Goal: Task Accomplishment & Management: Manage account settings

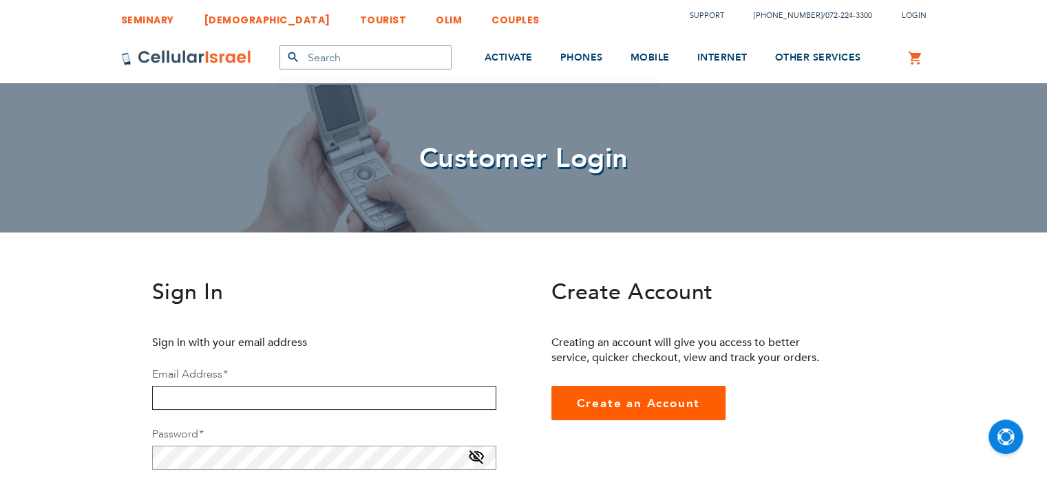
click at [334, 387] on input "email" at bounding box center [324, 398] width 344 height 24
type input "[EMAIL_ADDRESS][DOMAIN_NAME]"
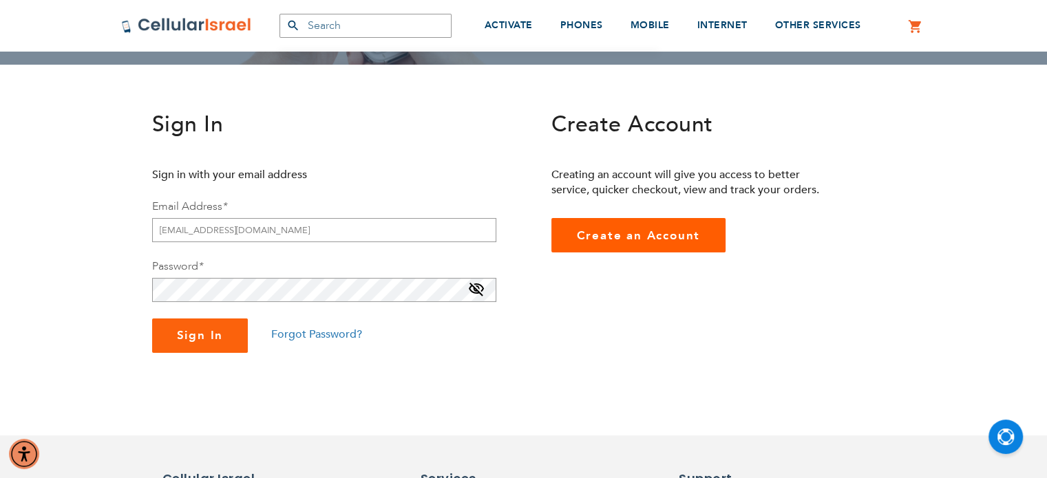
scroll to position [197, 0]
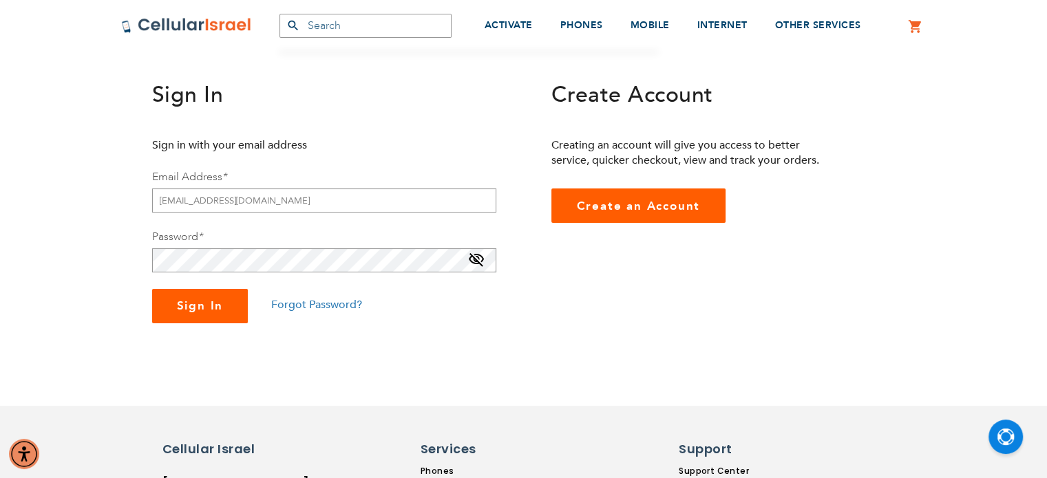
click at [213, 310] on span "Sign In" at bounding box center [200, 306] width 47 height 16
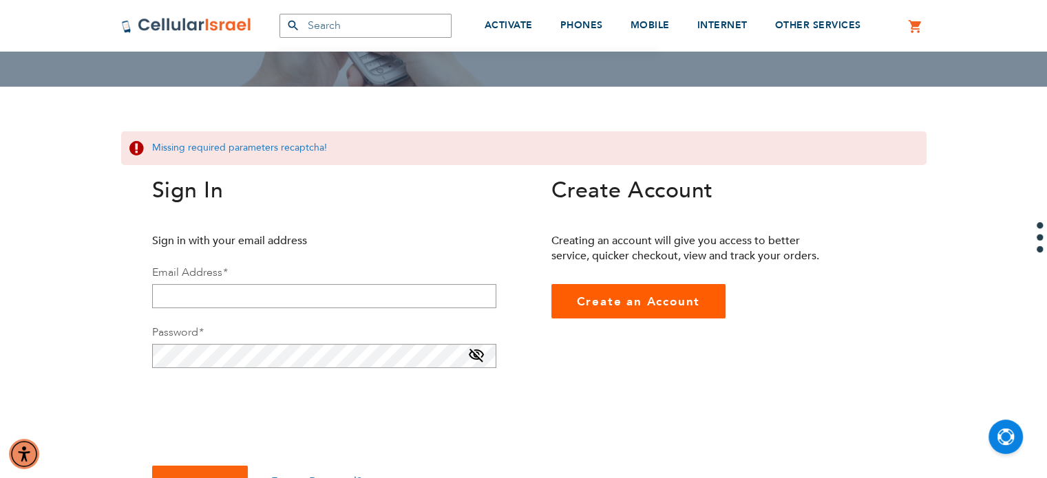
scroll to position [153, 0]
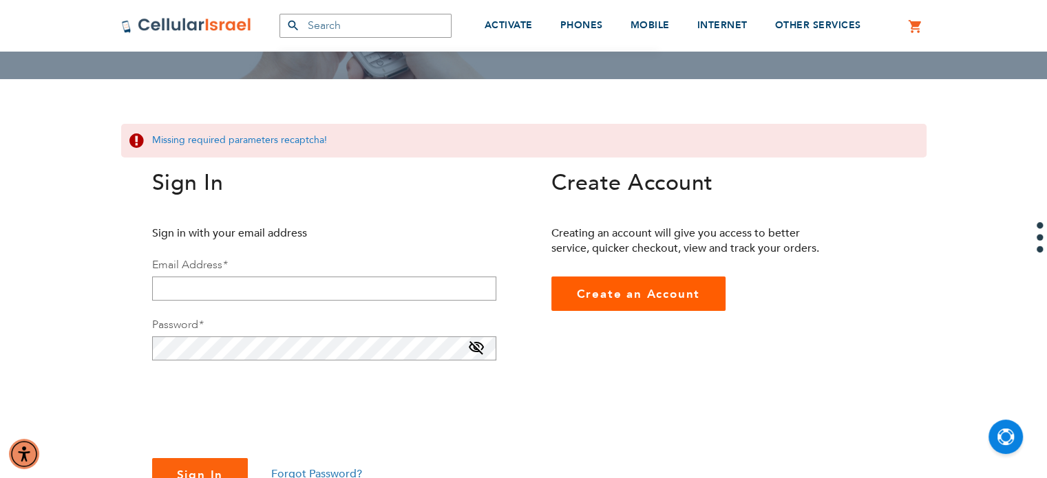
click at [261, 301] on fieldset "Sign in with your email address Email Address * Password * You need select capt…" at bounding box center [324, 360] width 344 height 268
click at [261, 284] on input "email" at bounding box center [324, 289] width 344 height 24
type input "Neimas"
checkbox input "true"
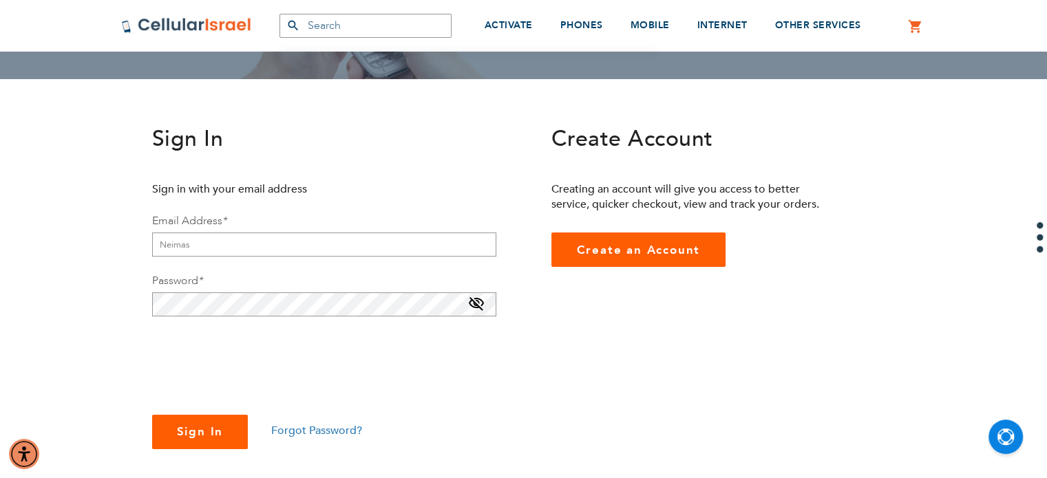
click at [204, 426] on span "Sign In" at bounding box center [200, 432] width 47 height 16
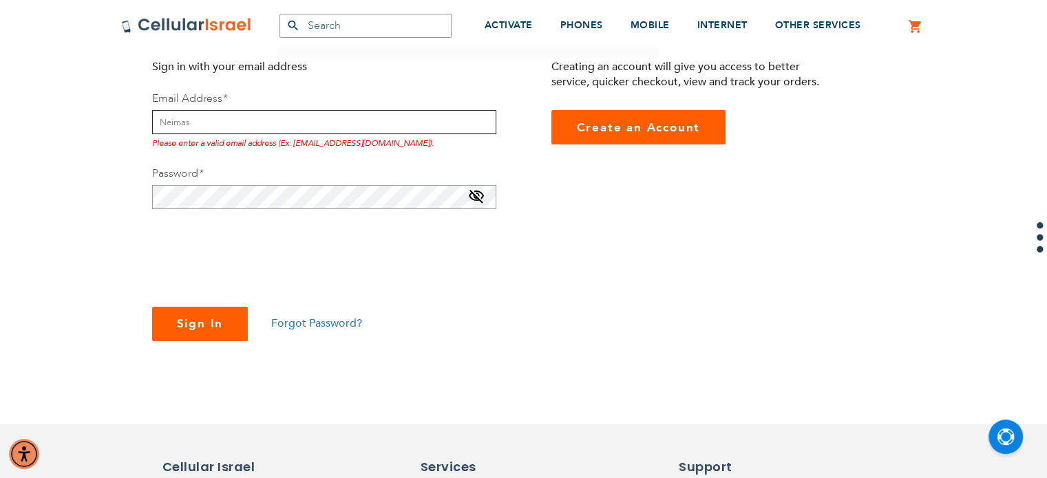
scroll to position [283, 0]
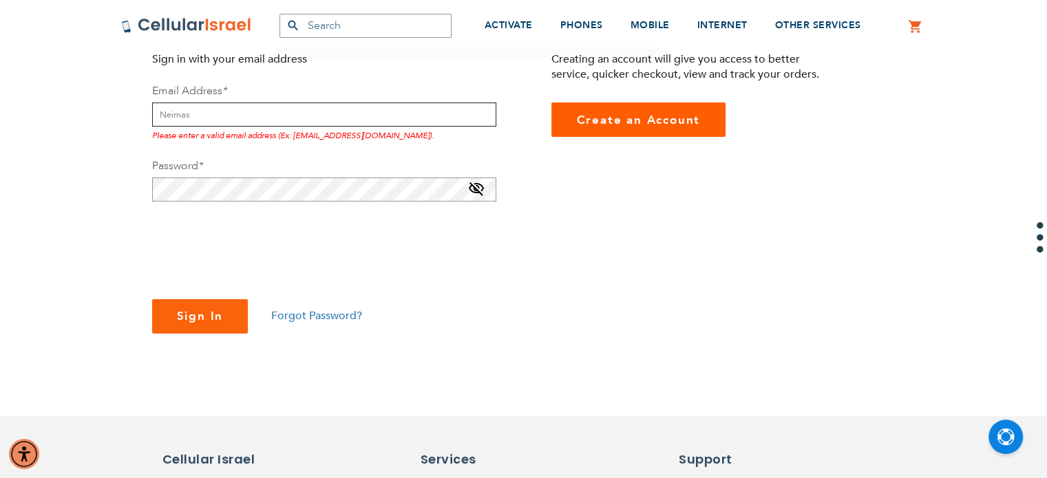
click at [239, 117] on input "Neimas" at bounding box center [324, 115] width 344 height 24
type input "[EMAIL_ADDRESS][DOMAIN_NAME]"
click at [201, 312] on span "Sign In" at bounding box center [200, 316] width 47 height 16
